Goal: Transaction & Acquisition: Purchase product/service

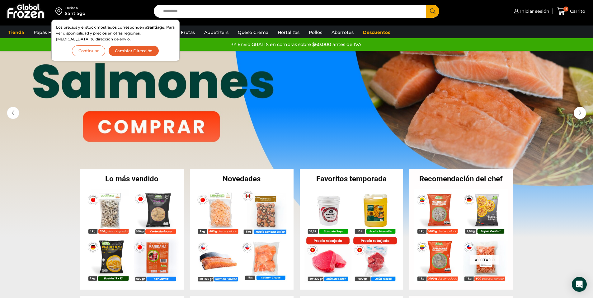
click at [94, 52] on button "Continuar" at bounding box center [88, 50] width 33 height 11
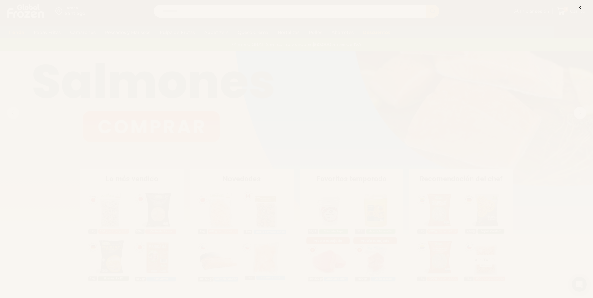
click at [579, 5] on icon at bounding box center [579, 8] width 6 height 6
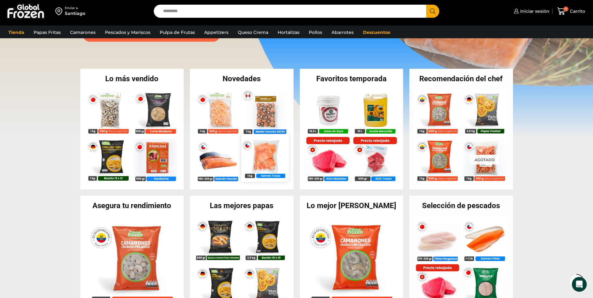
click at [261, 166] on img at bounding box center [265, 157] width 47 height 47
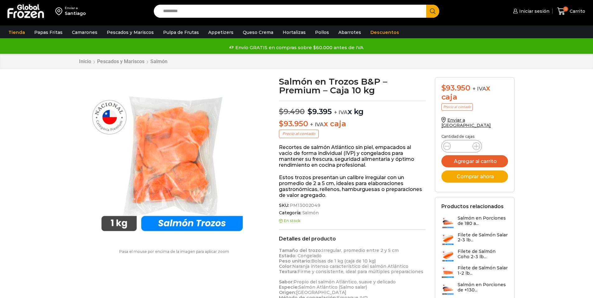
scroll to position [0, 0]
drag, startPoint x: 284, startPoint y: 108, endPoint x: 360, endPoint y: 119, distance: 76.7
click at [360, 119] on div "Salmón en Trozos B&P – Premium – Caja 10 kg $ 9.490 Original price was: $9.490.…" at bounding box center [352, 251] width 156 height 349
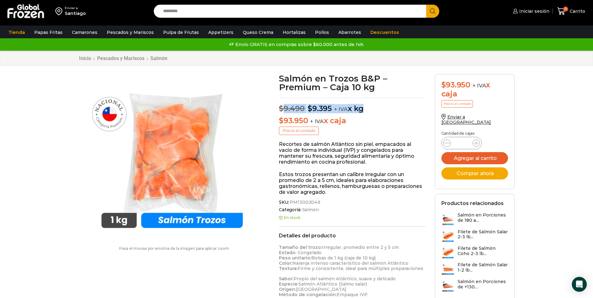
scroll to position [34, 0]
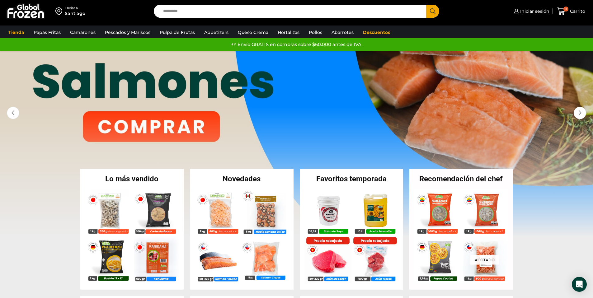
click at [85, 177] on h2 "Lo más vendido" at bounding box center [132, 178] width 104 height 7
click at [128, 180] on h2 "Lo más vendido" at bounding box center [132, 178] width 104 height 7
click at [131, 122] on link "1 / 3" at bounding box center [296, 144] width 593 height 187
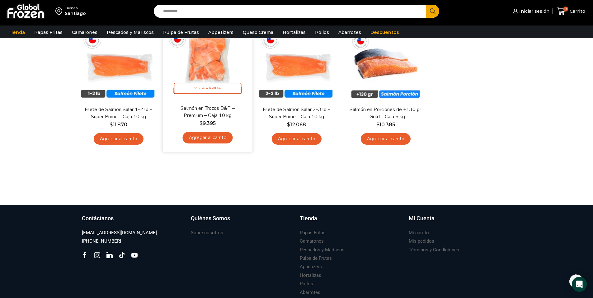
scroll to position [223, 0]
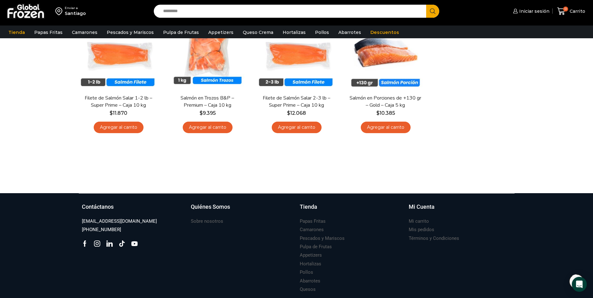
click at [214, 188] on div at bounding box center [296, 182] width 445 height 24
